Goal: Find specific page/section: Find specific page/section

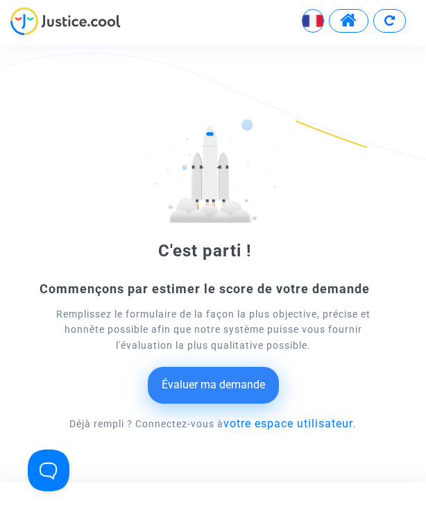
click at [425, 130] on div "C'est parti ! Commençons par estimer le score de votre demande Remplissez le fo…" at bounding box center [213, 289] width 426 height 340
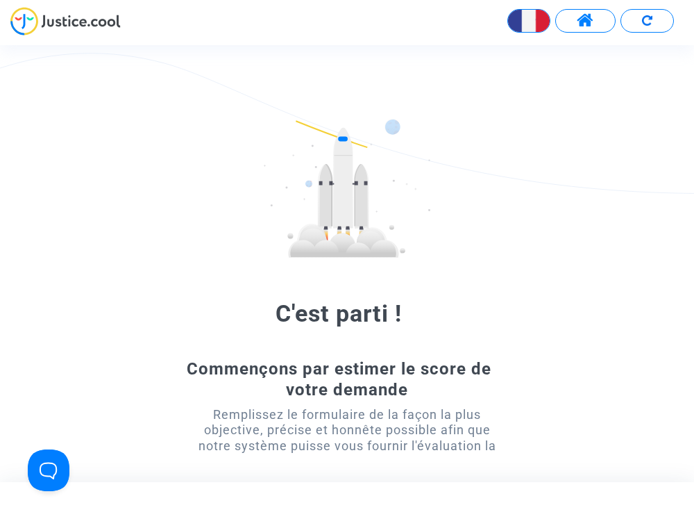
click at [426, 24] on span at bounding box center [585, 21] width 17 height 18
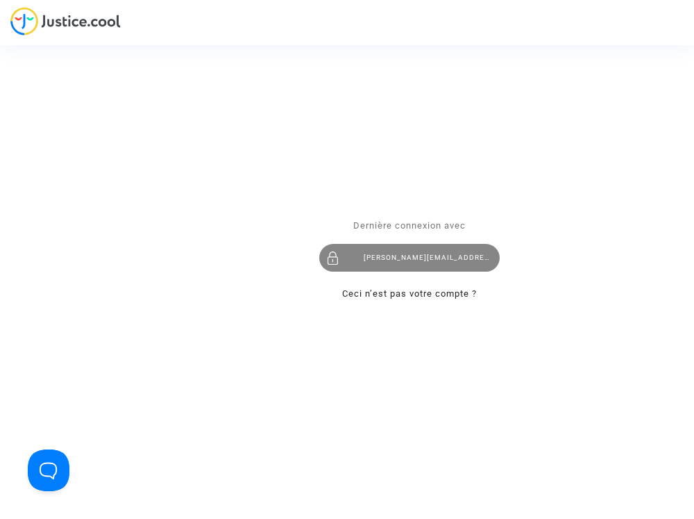
click at [396, 259] on div "[PERSON_NAME][EMAIL_ADDRESS][DOMAIN_NAME]" at bounding box center [409, 258] width 180 height 28
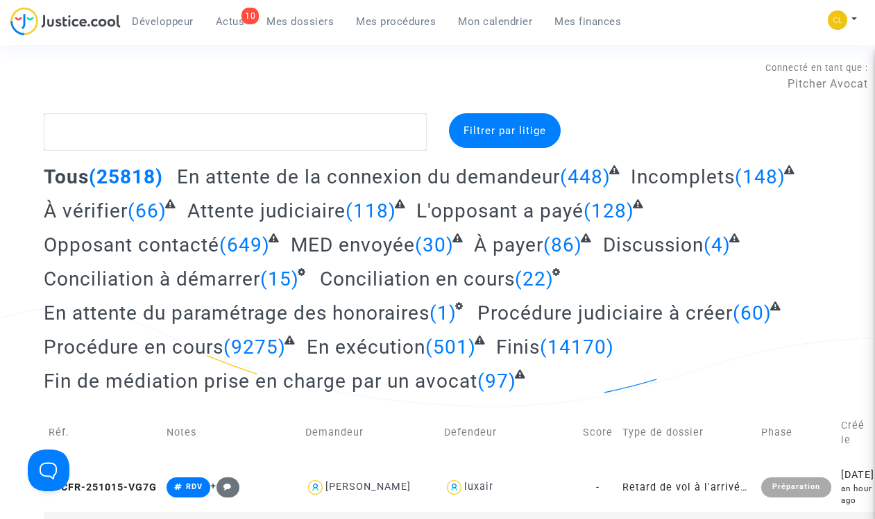
click at [390, 17] on span "Mes procédures" at bounding box center [396, 21] width 80 height 12
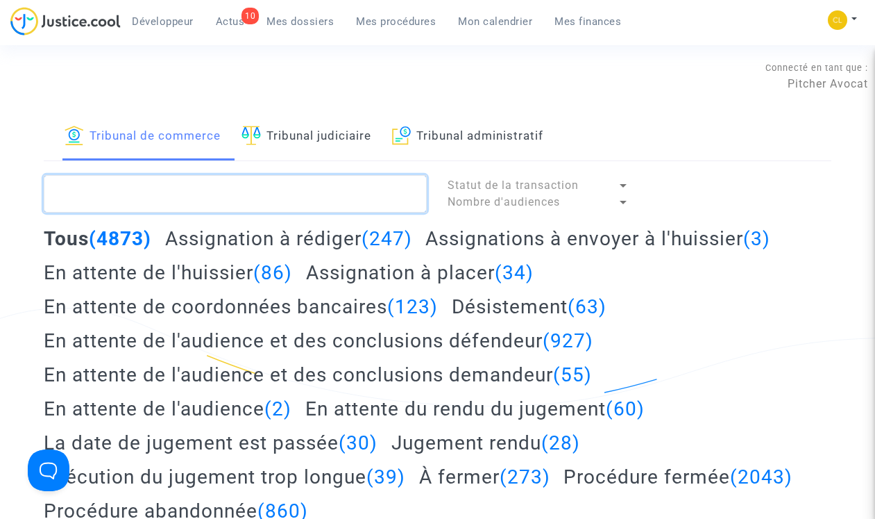
click at [274, 203] on textarea at bounding box center [235, 193] width 383 height 37
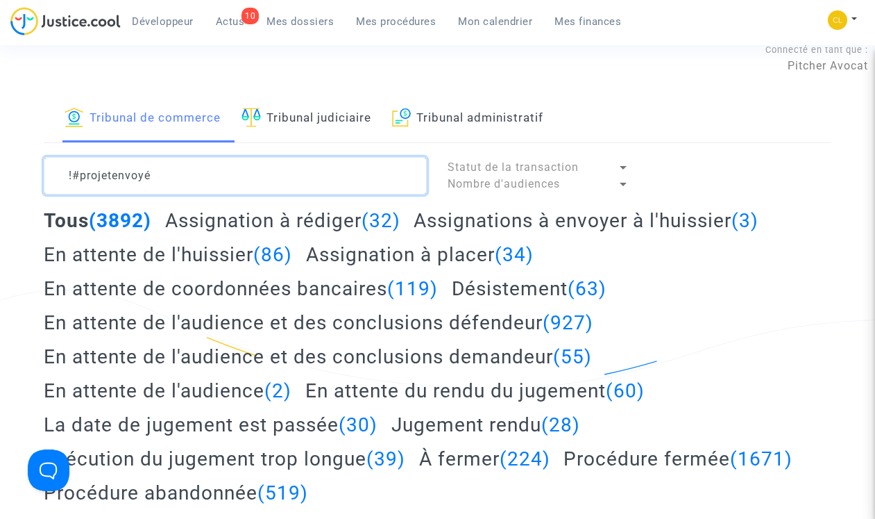
scroll to position [6, 0]
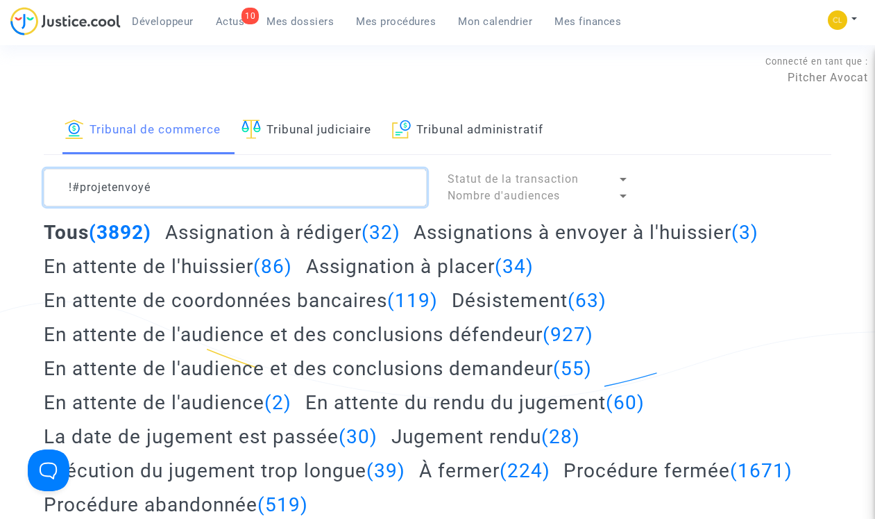
type textarea "!#projetenvoyé"
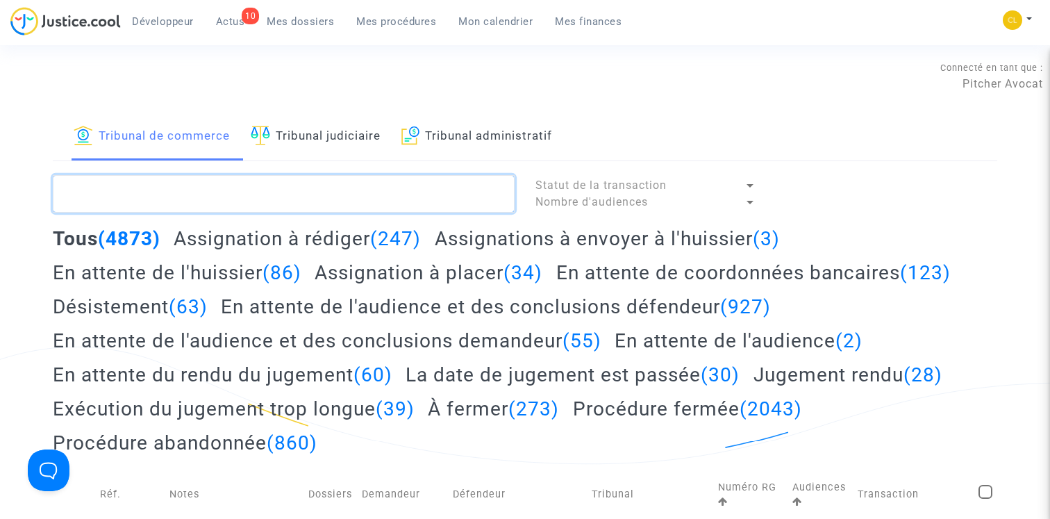
click at [314, 180] on textarea at bounding box center [284, 193] width 462 height 37
type textarea "!#projetenvoyé"
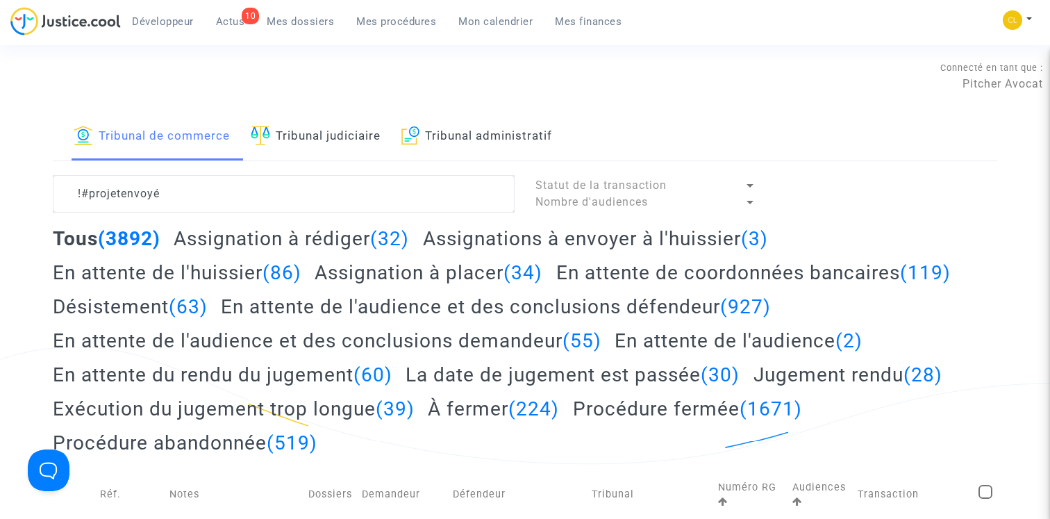
drag, startPoint x: 973, startPoint y: 179, endPoint x: 1027, endPoint y: 183, distance: 54.3
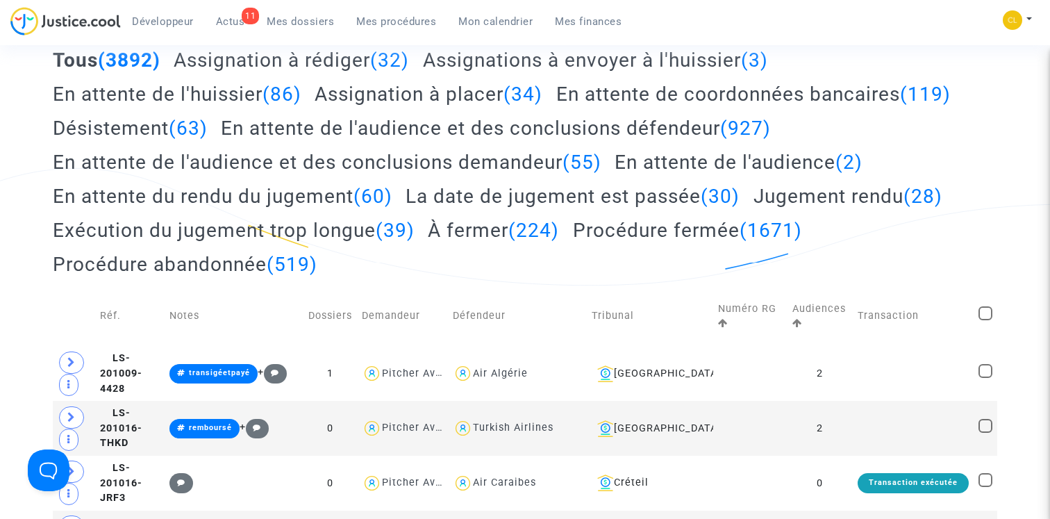
scroll to position [74, 0]
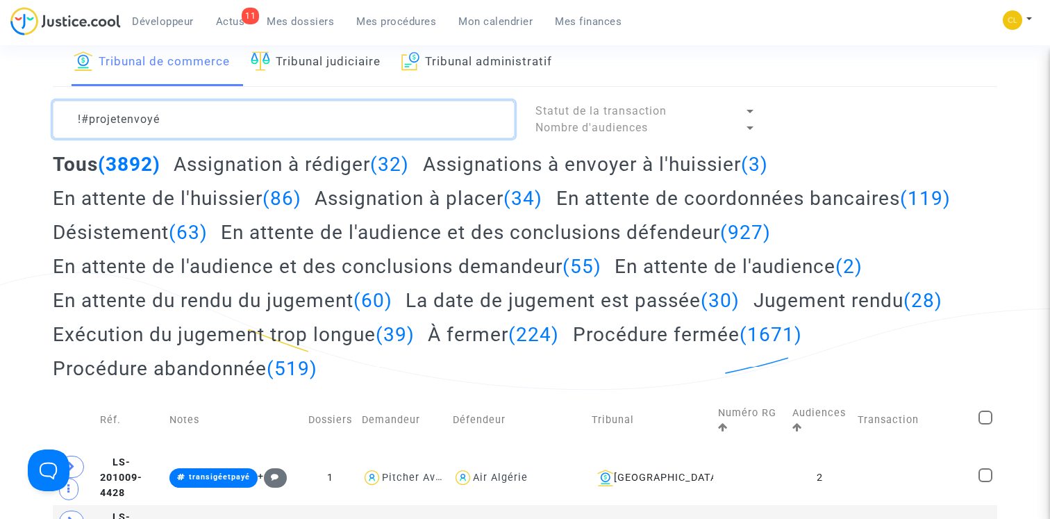
click at [201, 117] on textarea at bounding box center [284, 119] width 462 height 37
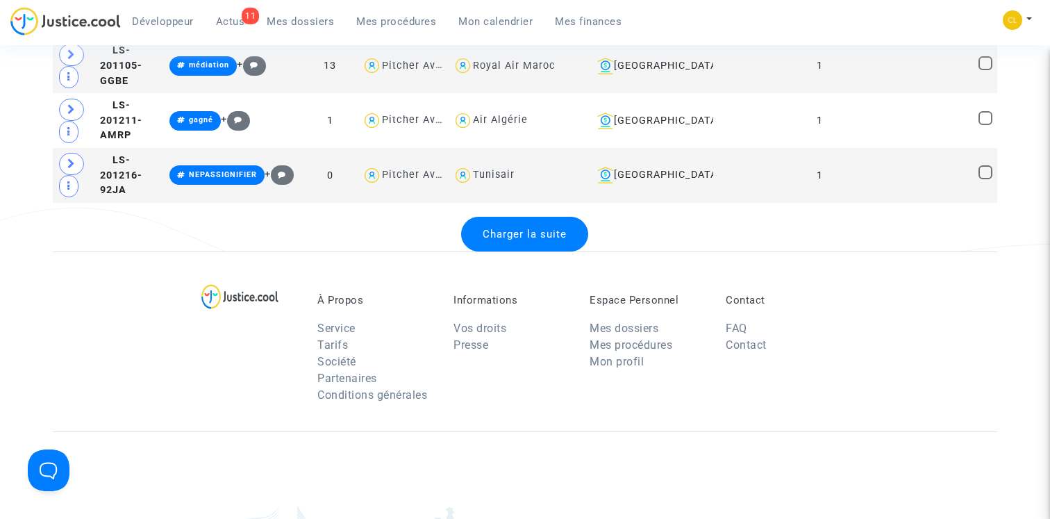
scroll to position [2906, 0]
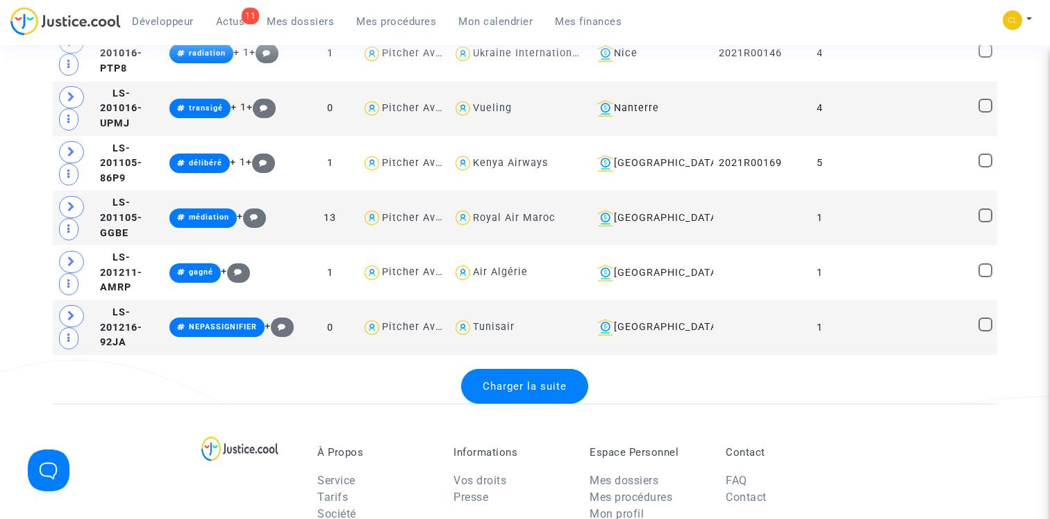
click at [524, 387] on span "Charger la suite" at bounding box center [524, 386] width 84 height 12
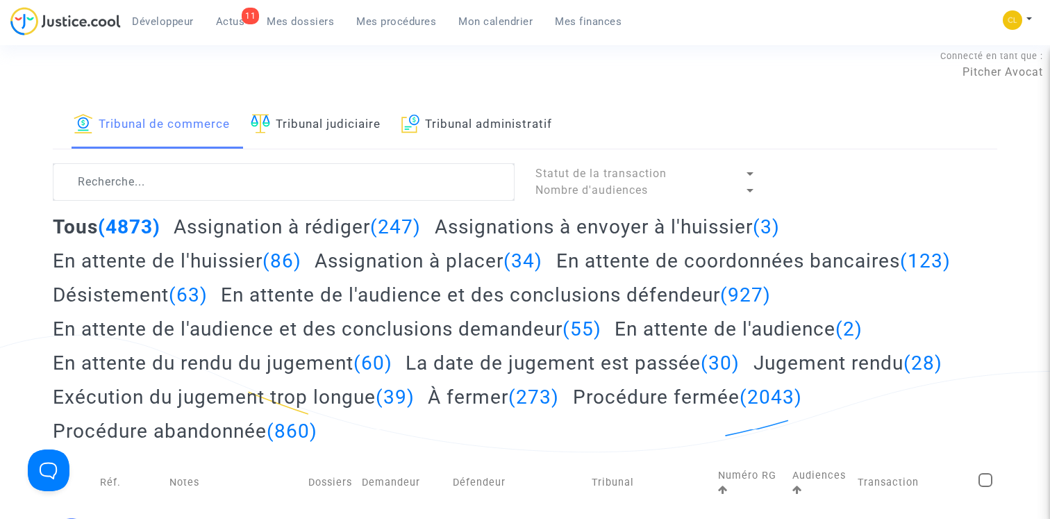
scroll to position [0, 0]
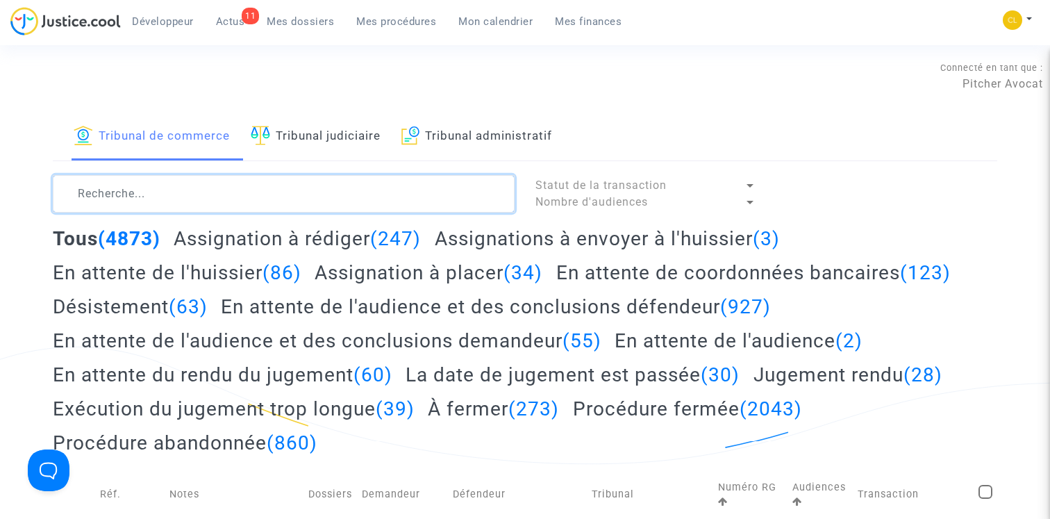
click at [197, 192] on textarea at bounding box center [284, 193] width 462 height 37
click at [90, 187] on textarea at bounding box center [284, 193] width 462 height 37
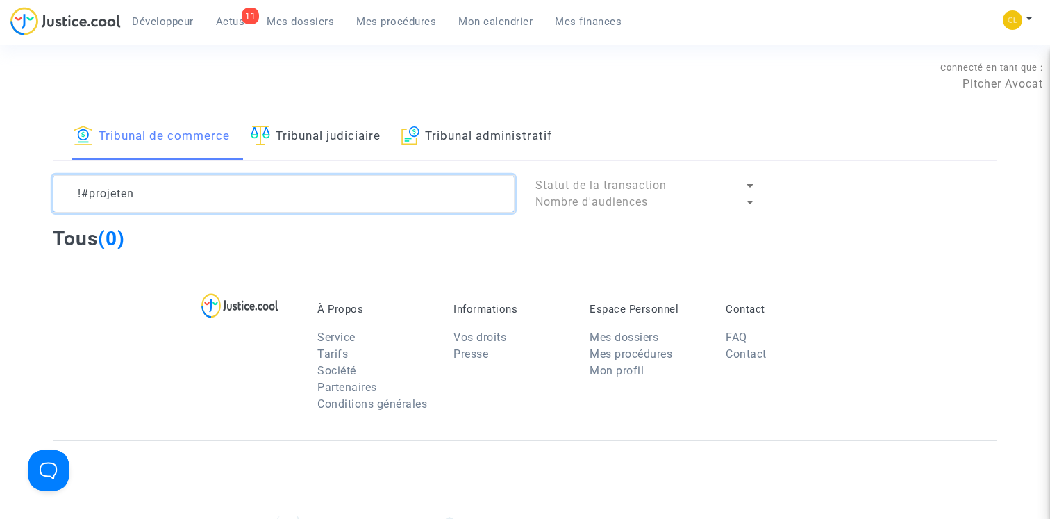
click at [169, 192] on textarea at bounding box center [284, 193] width 462 height 37
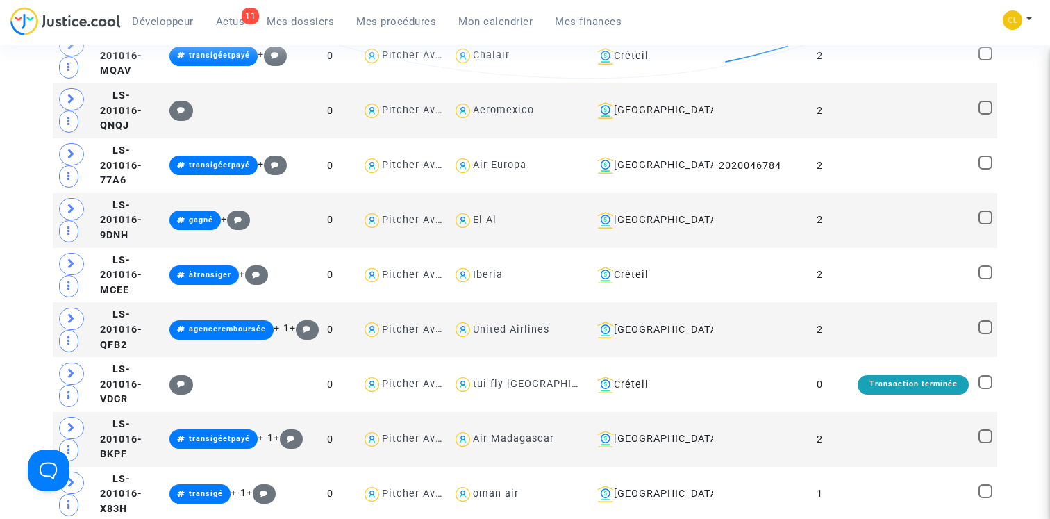
scroll to position [2661, 0]
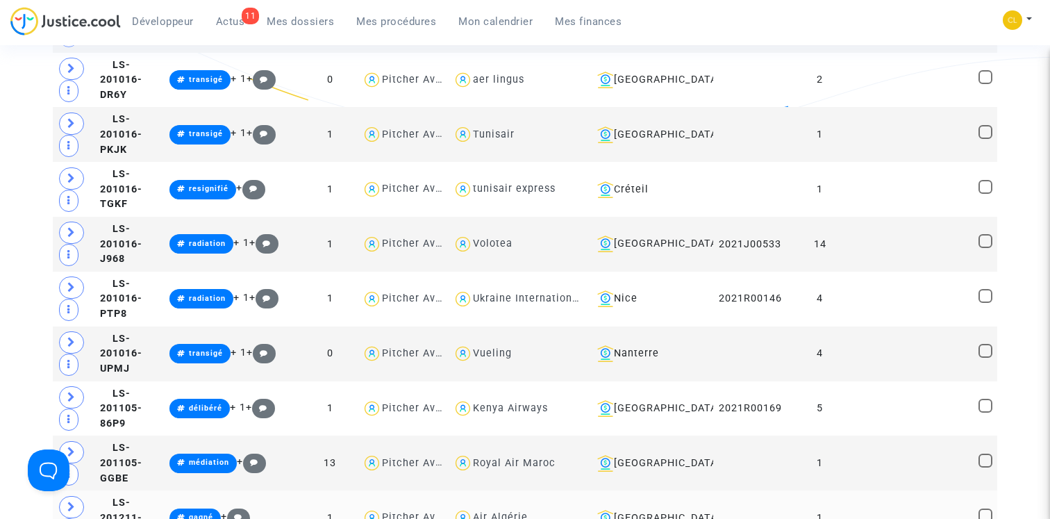
type textarea "!#projetenvoyé"
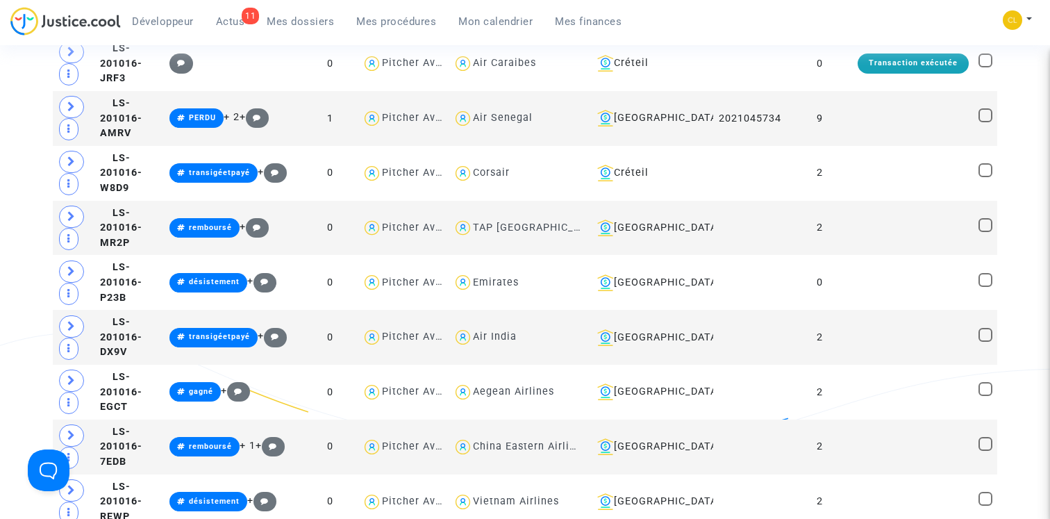
scroll to position [0, 0]
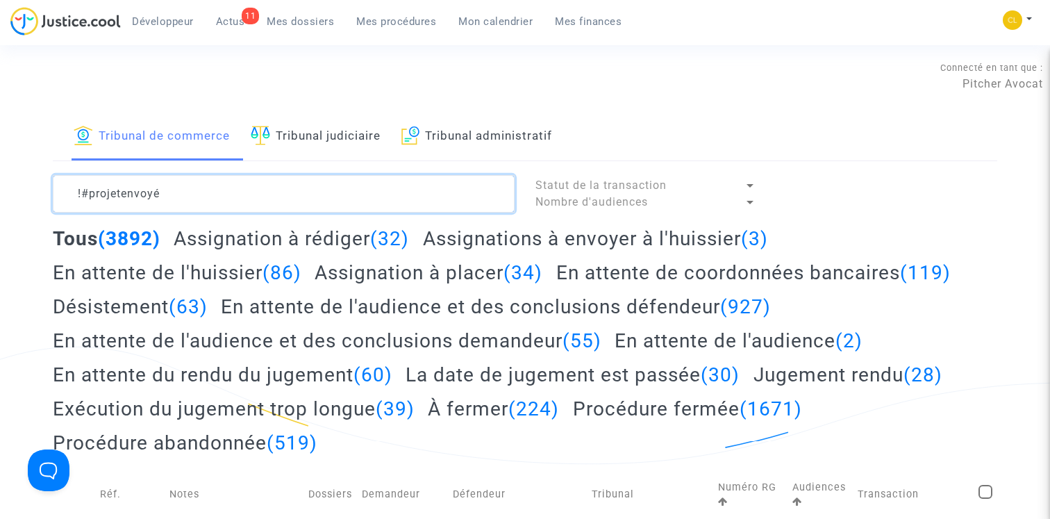
click at [295, 196] on textarea at bounding box center [284, 193] width 462 height 37
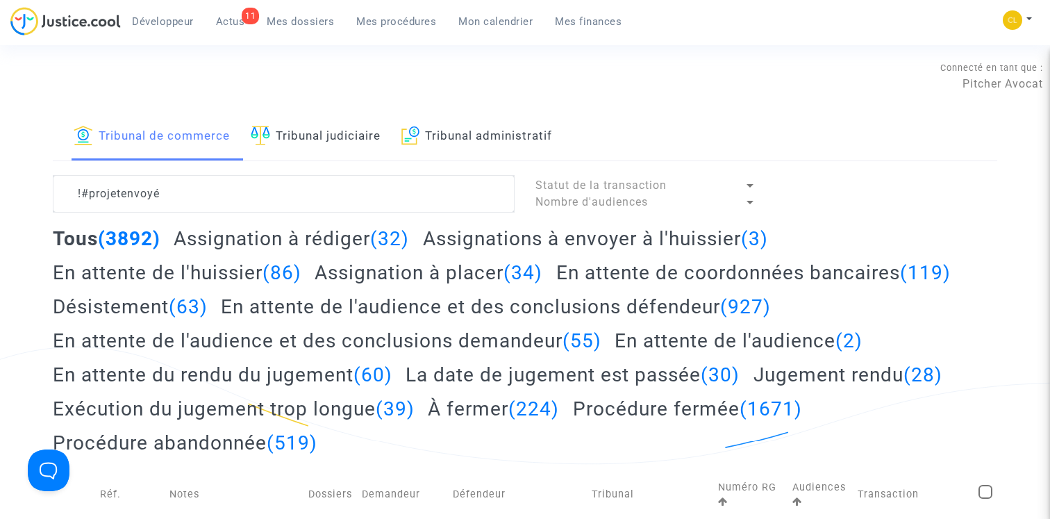
click at [276, 229] on h2 "Assignation à rédiger (32)" at bounding box center [291, 238] width 235 height 24
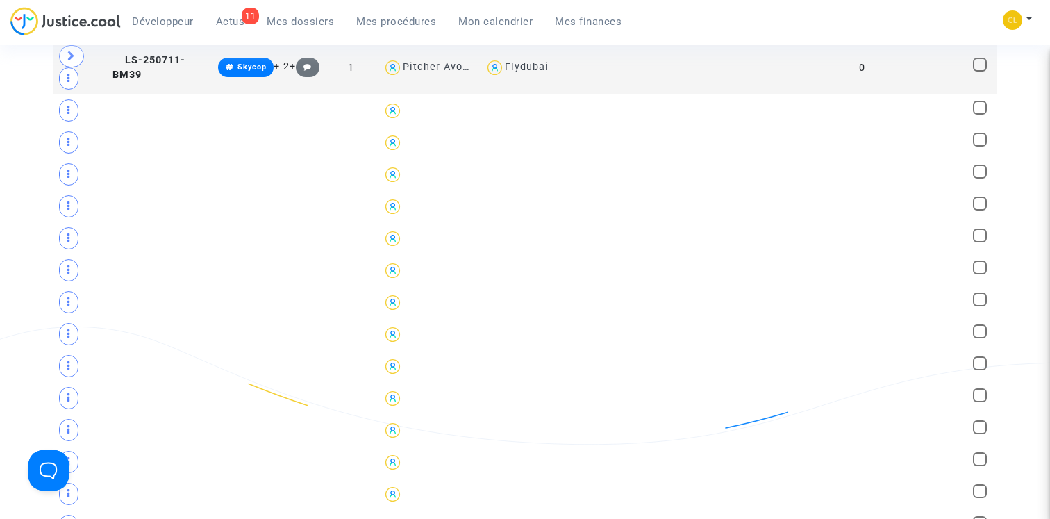
scroll to position [1111, 0]
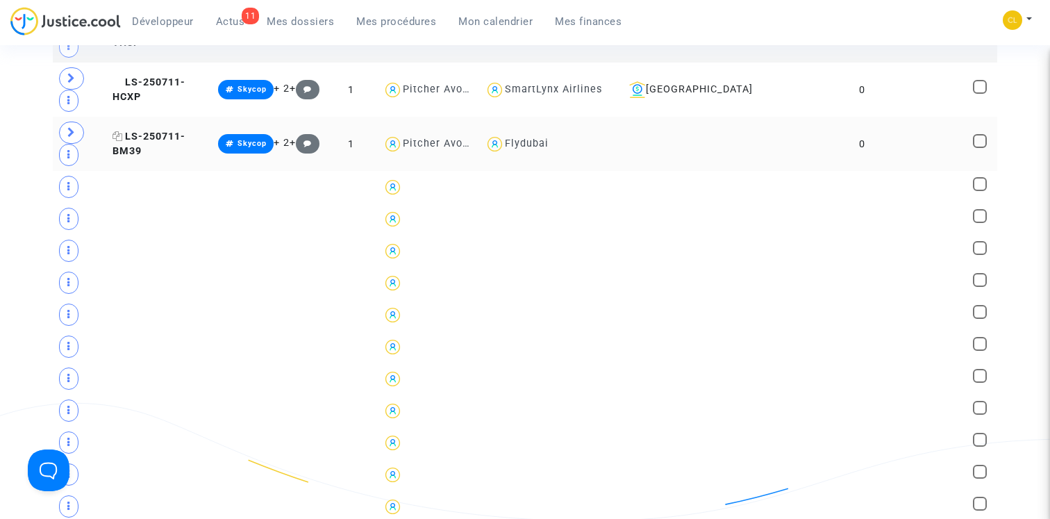
click at [183, 135] on span "LS-250711-BM39" at bounding box center [148, 144] width 73 height 27
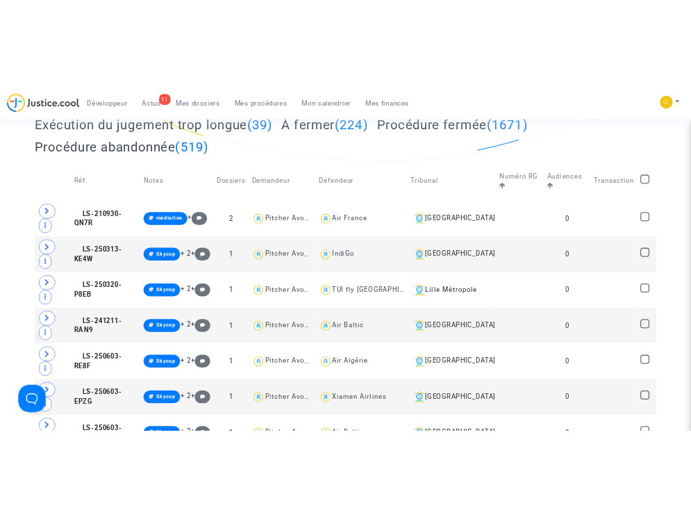
scroll to position [0, 0]
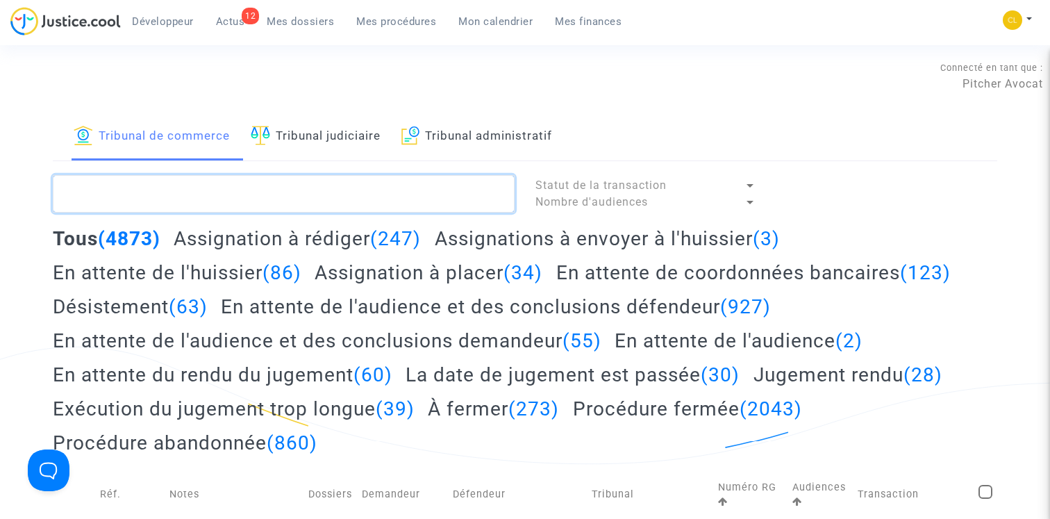
click at [299, 203] on textarea at bounding box center [284, 193] width 462 height 37
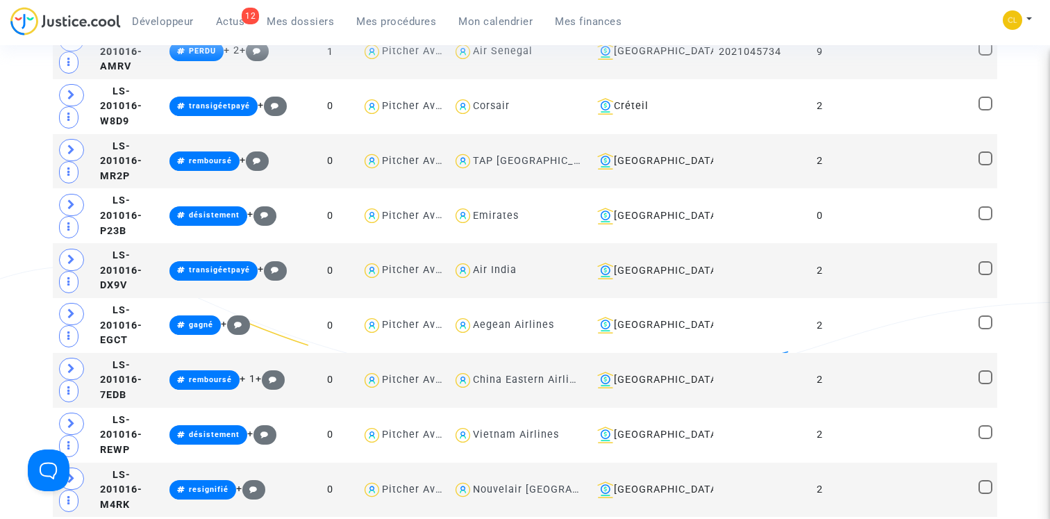
type textarea "!#projetenvoyé"
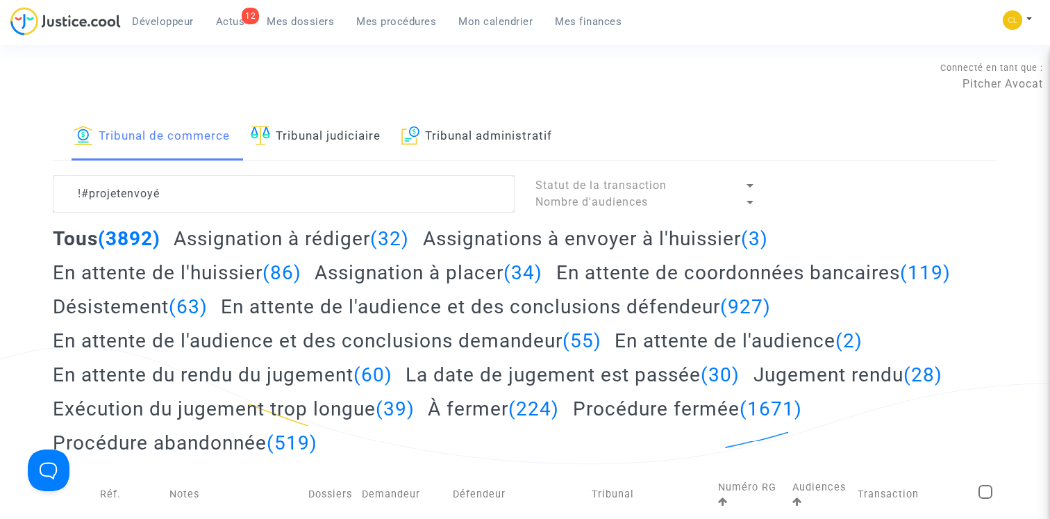
click at [326, 238] on h2 "Assignation à rédiger (32)" at bounding box center [291, 238] width 235 height 24
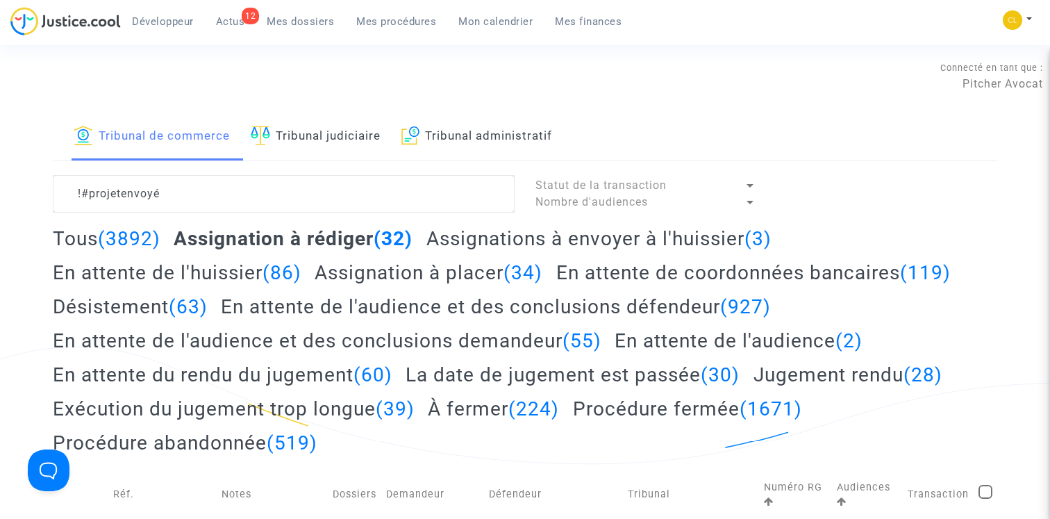
scroll to position [995, 0]
